Goal: Connect with others: Connect with others

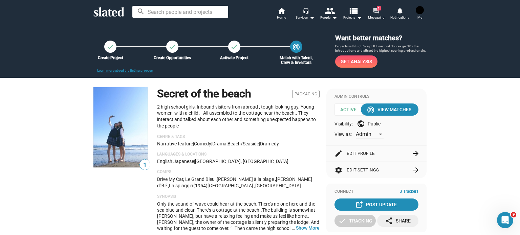
click at [377, 12] on mat-icon "forum" at bounding box center [376, 10] width 6 height 6
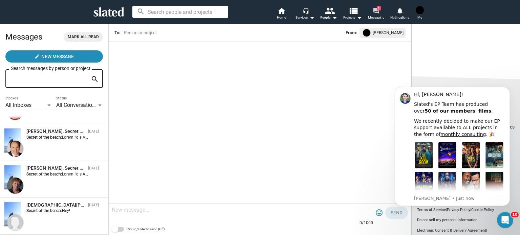
scroll to position [270, 0]
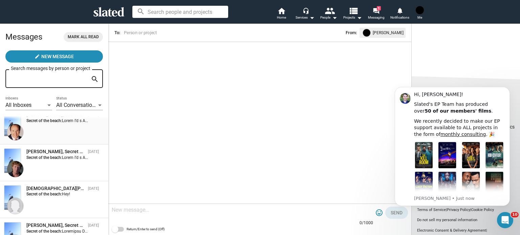
click at [46, 140] on div "[PERSON_NAME], Secret of the beach [DATE] Secret of the beach:" at bounding box center [54, 126] width 100 height 29
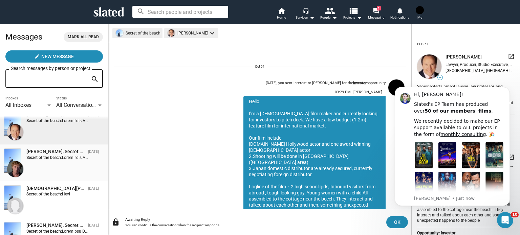
scroll to position [117, 0]
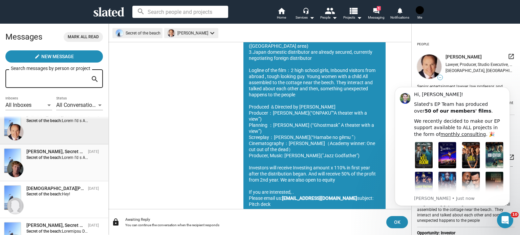
click at [61, 160] on strong "Secret of the beach:" at bounding box center [44, 158] width 36 height 5
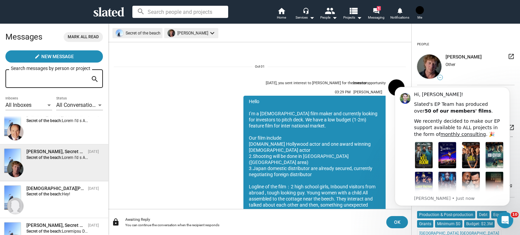
scroll to position [117, 0]
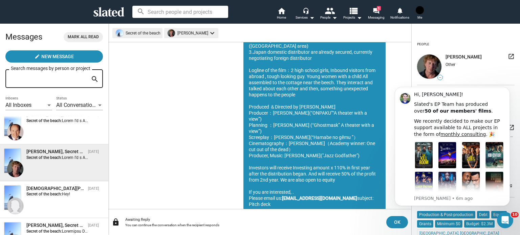
drag, startPoint x: 370, startPoint y: 178, endPoint x: 291, endPoint y: 76, distance: 129.2
click at [291, 76] on div "Hello I’m a [DEMOGRAPHIC_DATA] film maker and currently looking for investors t…" at bounding box center [315, 94] width 142 height 231
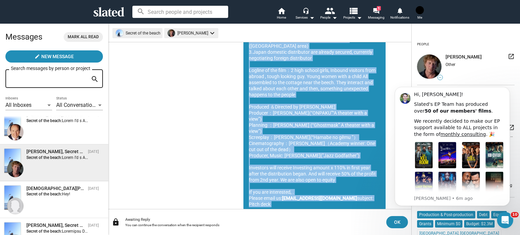
drag, startPoint x: 243, startPoint y: 51, endPoint x: 365, endPoint y: 189, distance: 184.3
click at [365, 189] on div "Hello I’m a [DEMOGRAPHIC_DATA] film maker and currently looking for investors t…" at bounding box center [315, 99] width 142 height 240
copy div "Lorem I’d s Ametcons adip elits doe temporinc utlabor etd magnaaliq en admin ve…"
